Goal: Task Accomplishment & Management: Use online tool/utility

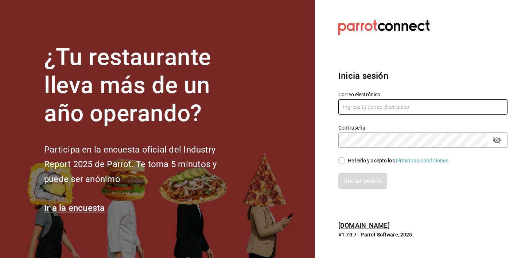
click at [351, 108] on input "text" at bounding box center [422, 106] width 169 height 15
type input "[EMAIL_ADDRESS][DOMAIN_NAME]"
click at [342, 161] on input "He leído y acepto los Términos y condiciones." at bounding box center [341, 160] width 7 height 7
checkbox input "true"
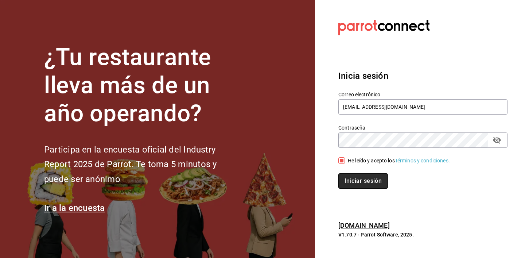
click at [351, 181] on button "Iniciar sesión" at bounding box center [363, 180] width 50 height 15
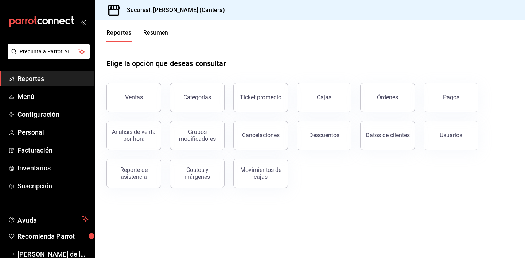
click at [134, 178] on div "Reporte de asistencia" at bounding box center [133, 173] width 45 height 14
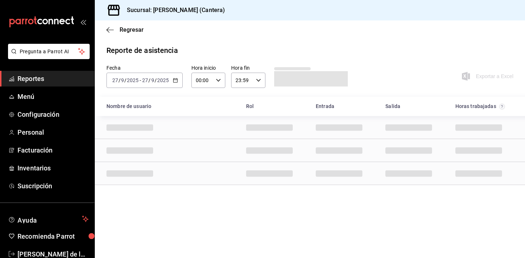
click at [174, 81] on icon "button" at bounding box center [175, 80] width 5 height 5
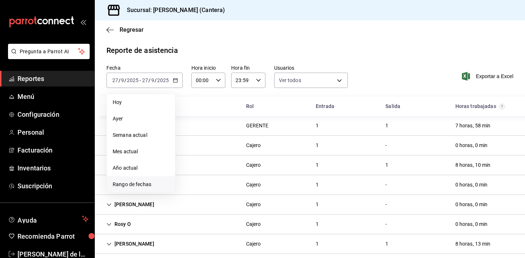
click at [133, 182] on span "Rango de fechas" at bounding box center [141, 184] width 57 height 8
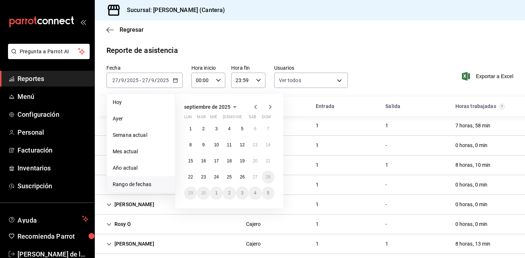
click at [232, 106] on icon "button" at bounding box center [234, 106] width 9 height 9
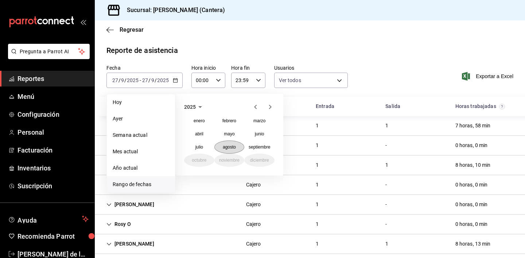
click at [233, 146] on abbr "agosto" at bounding box center [229, 146] width 13 height 5
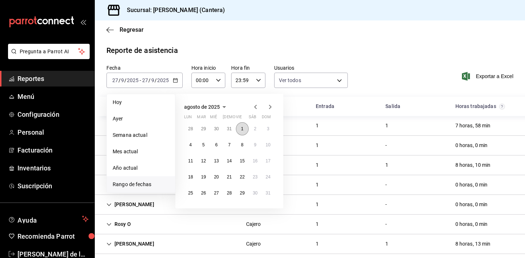
click at [243, 128] on abbr "1" at bounding box center [242, 128] width 3 height 5
click at [269, 193] on abbr "31" at bounding box center [268, 192] width 5 height 5
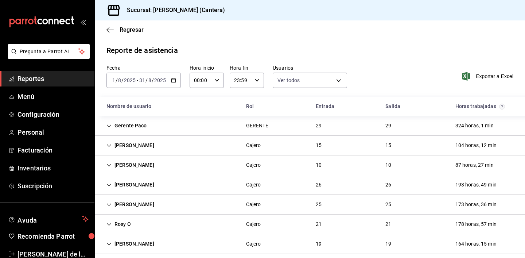
click at [129, 126] on div "Gerente Paco" at bounding box center [127, 125] width 52 height 13
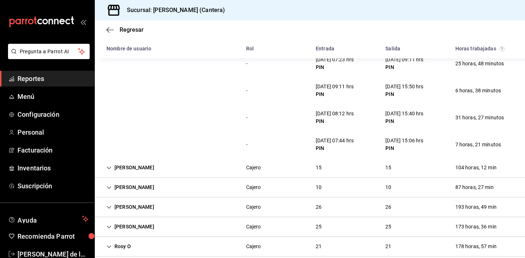
scroll to position [761, 0]
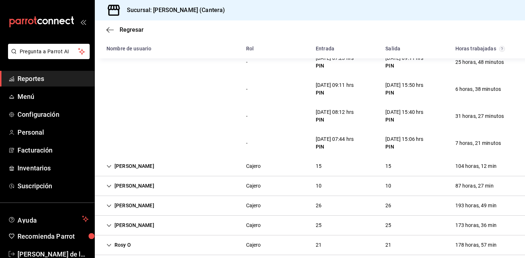
click at [137, 165] on div "Cajero Alan" at bounding box center [130, 165] width 59 height 13
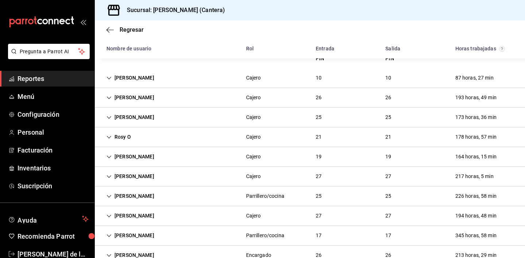
scroll to position [1273, 0]
click at [139, 100] on div "Rocio Vazquez" at bounding box center [130, 98] width 59 height 13
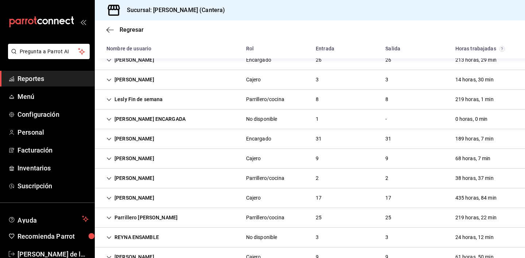
scroll to position [2230, 0]
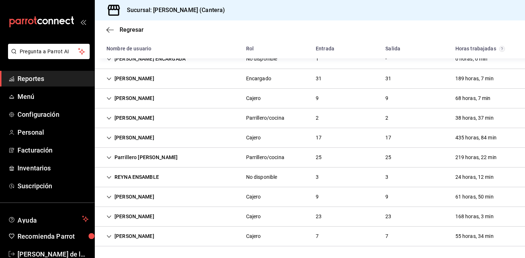
click at [132, 237] on div "Marifer Barrera" at bounding box center [130, 235] width 59 height 13
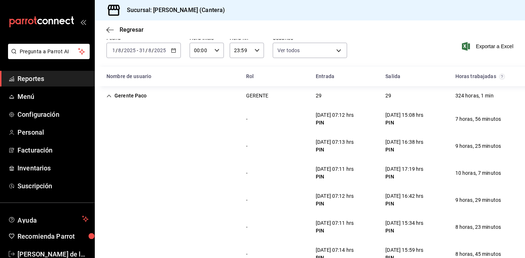
scroll to position [0, 0]
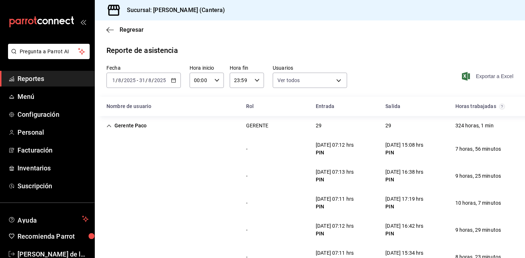
click at [484, 75] on span "Exportar a Excel" at bounding box center [488, 76] width 50 height 9
click at [171, 79] on \(Stroke\) "button" at bounding box center [173, 80] width 4 height 4
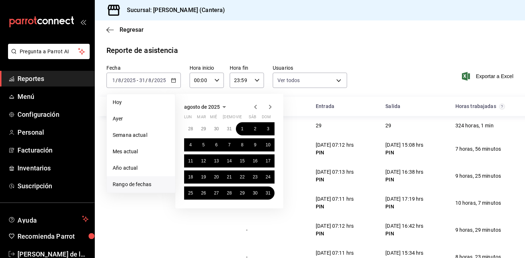
click at [142, 185] on span "Rango de fechas" at bounding box center [141, 184] width 57 height 8
click at [213, 106] on span "agosto de 2025" at bounding box center [202, 107] width 36 height 6
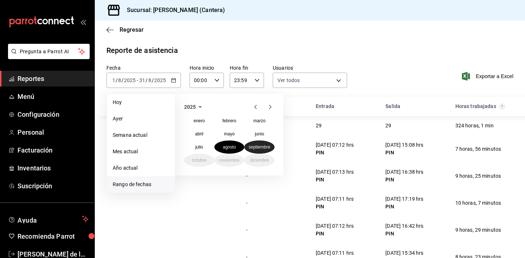
click at [261, 149] on button "septiembre" at bounding box center [259, 146] width 30 height 13
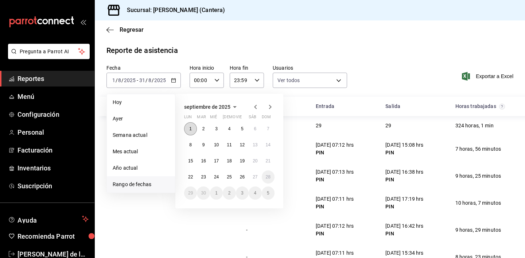
click at [191, 129] on abbr "1" at bounding box center [190, 128] width 3 height 5
click at [253, 178] on abbr "27" at bounding box center [255, 176] width 5 height 5
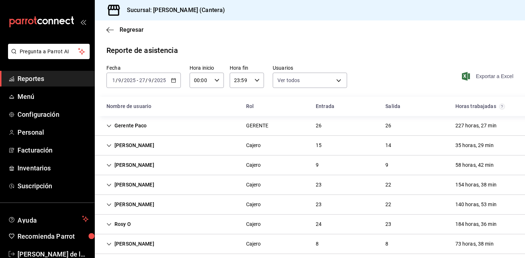
click at [491, 75] on span "Exportar a Excel" at bounding box center [488, 76] width 50 height 9
